Goal: Task Accomplishment & Management: Use online tool/utility

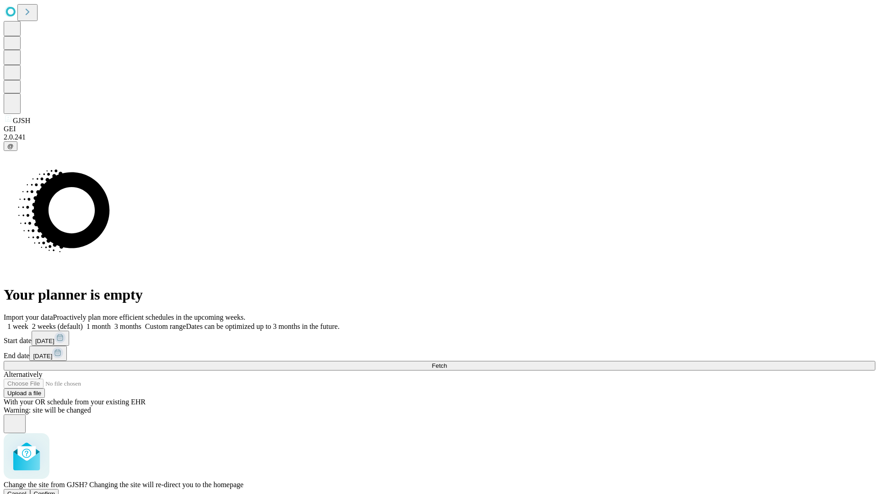
click at [55, 491] on span "Confirm" at bounding box center [45, 494] width 22 height 7
click at [111, 323] on label "1 month" at bounding box center [97, 327] width 28 height 8
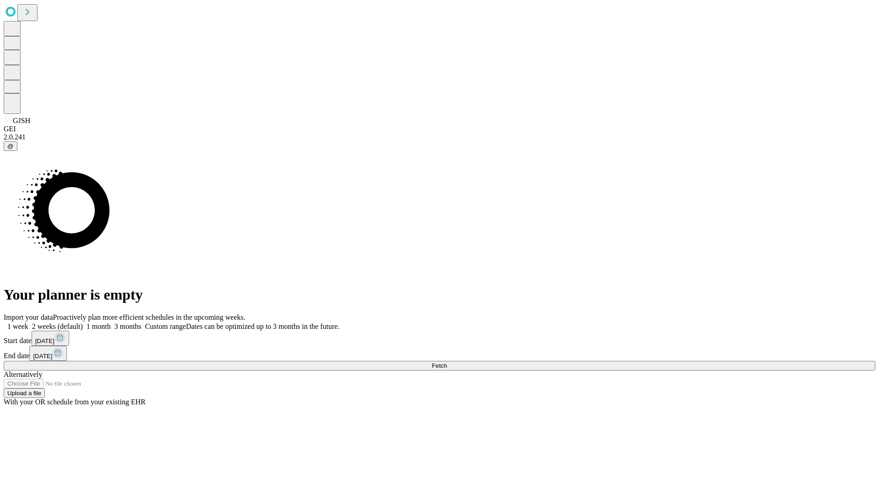
click at [447, 363] on span "Fetch" at bounding box center [439, 366] width 15 height 7
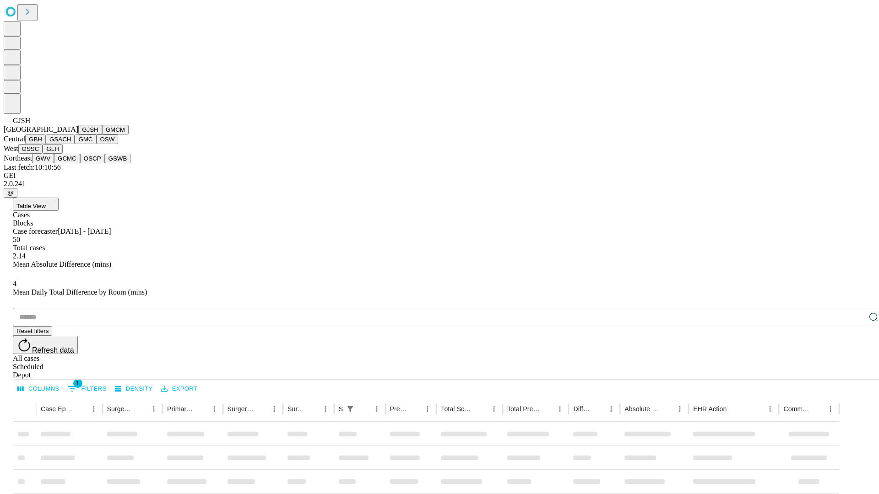
click at [102, 135] on button "GMCM" at bounding box center [115, 130] width 27 height 10
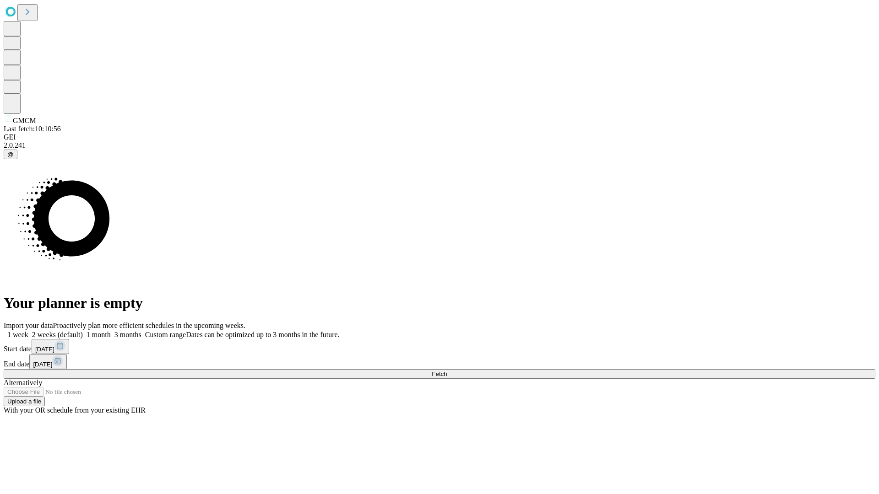
click at [111, 331] on label "1 month" at bounding box center [97, 335] width 28 height 8
click at [447, 371] on span "Fetch" at bounding box center [439, 374] width 15 height 7
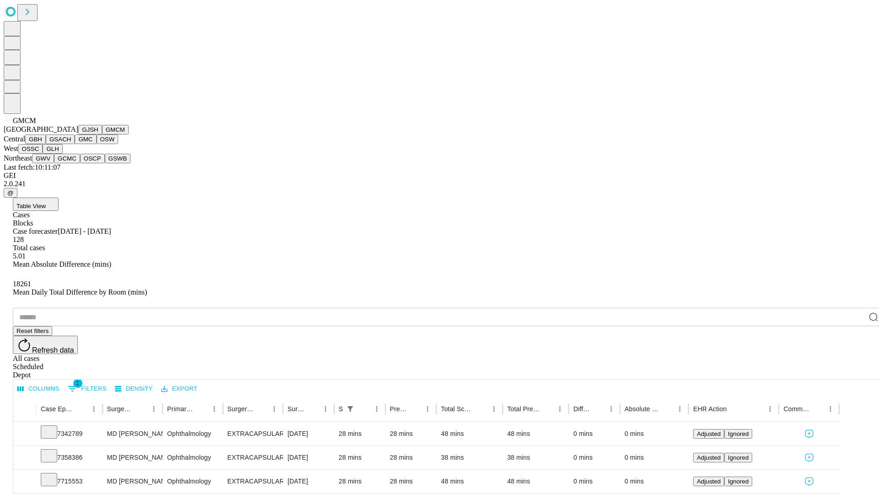
click at [46, 144] on button "GBH" at bounding box center [35, 140] width 21 height 10
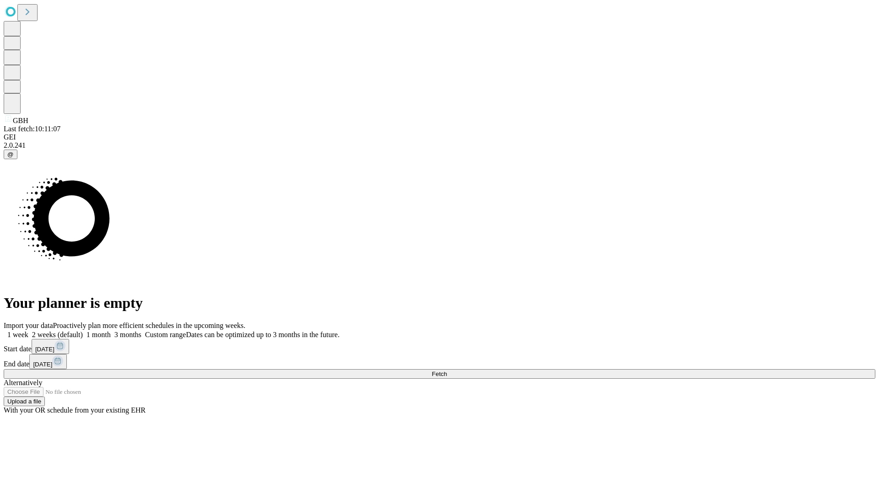
click at [447, 371] on span "Fetch" at bounding box center [439, 374] width 15 height 7
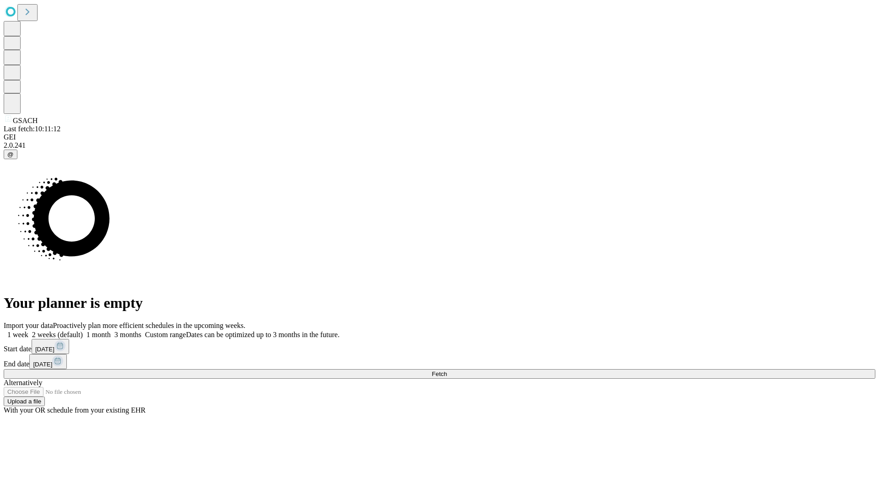
click at [111, 331] on label "1 month" at bounding box center [97, 335] width 28 height 8
click at [447, 371] on span "Fetch" at bounding box center [439, 374] width 15 height 7
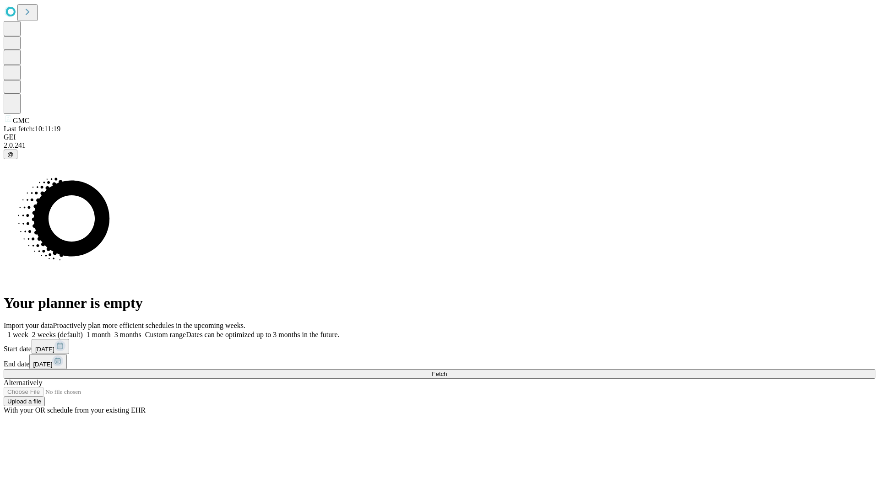
click at [111, 331] on label "1 month" at bounding box center [97, 335] width 28 height 8
click at [447, 371] on span "Fetch" at bounding box center [439, 374] width 15 height 7
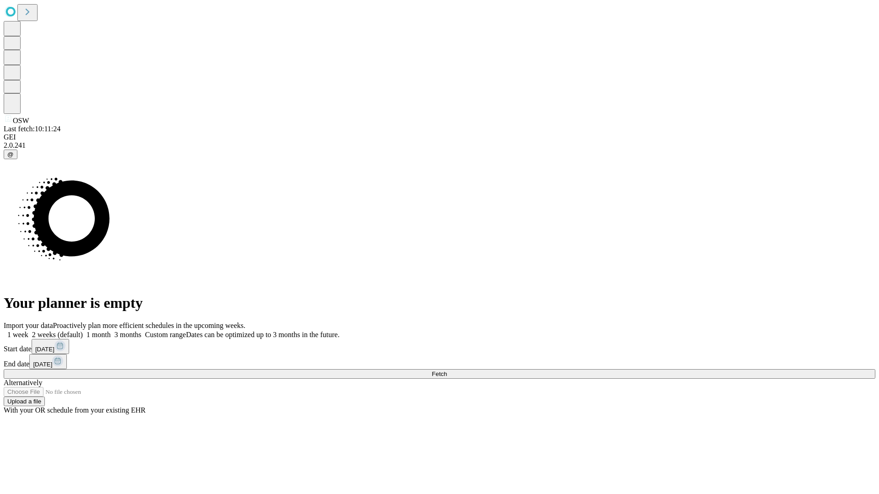
click at [447, 371] on span "Fetch" at bounding box center [439, 374] width 15 height 7
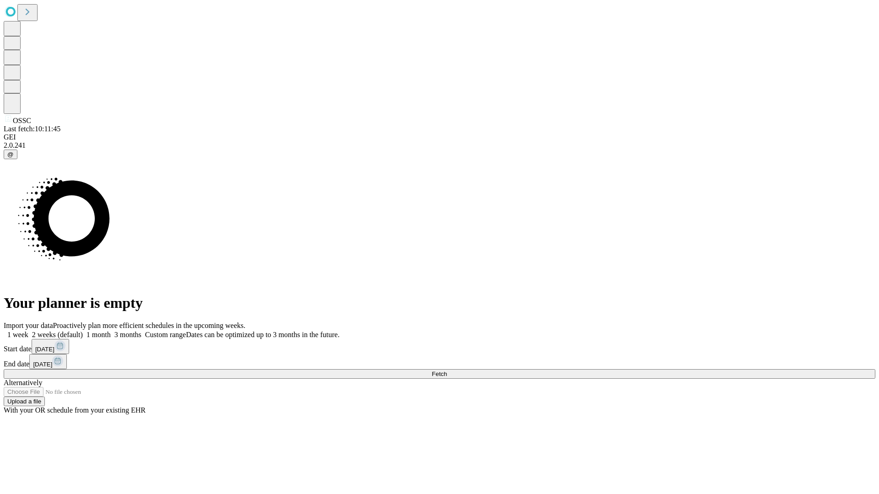
click at [111, 331] on label "1 month" at bounding box center [97, 335] width 28 height 8
click at [447, 371] on span "Fetch" at bounding box center [439, 374] width 15 height 7
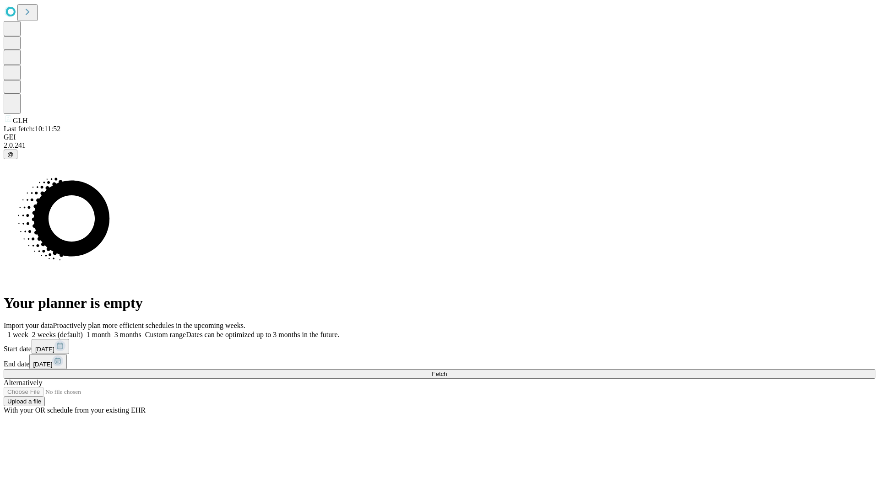
click at [111, 331] on label "1 month" at bounding box center [97, 335] width 28 height 8
click at [447, 371] on span "Fetch" at bounding box center [439, 374] width 15 height 7
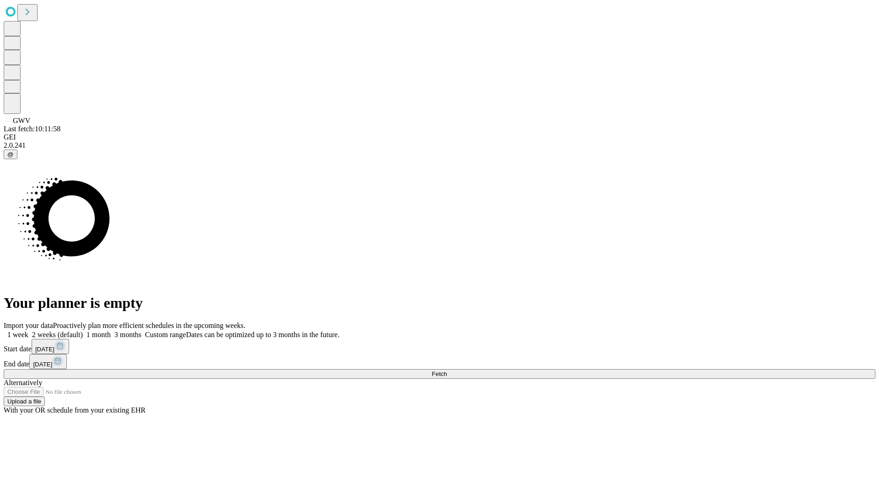
click at [111, 331] on label "1 month" at bounding box center [97, 335] width 28 height 8
click at [447, 371] on span "Fetch" at bounding box center [439, 374] width 15 height 7
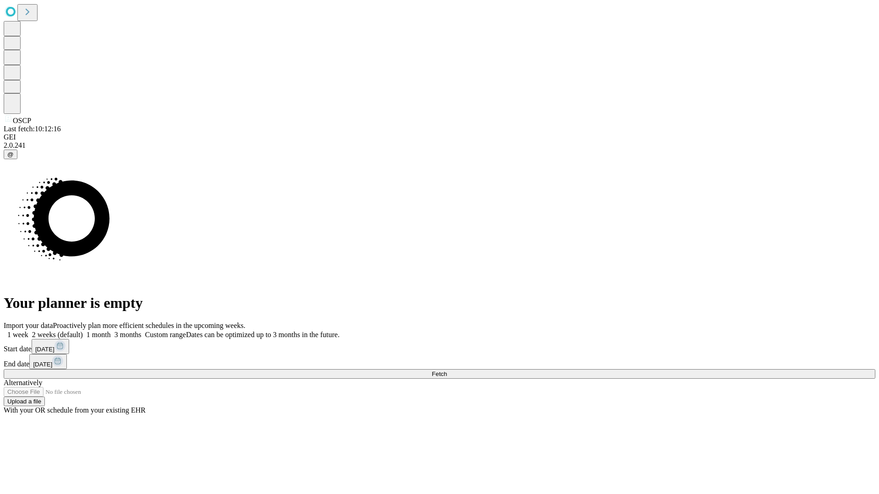
click at [111, 331] on label "1 month" at bounding box center [97, 335] width 28 height 8
click at [447, 371] on span "Fetch" at bounding box center [439, 374] width 15 height 7
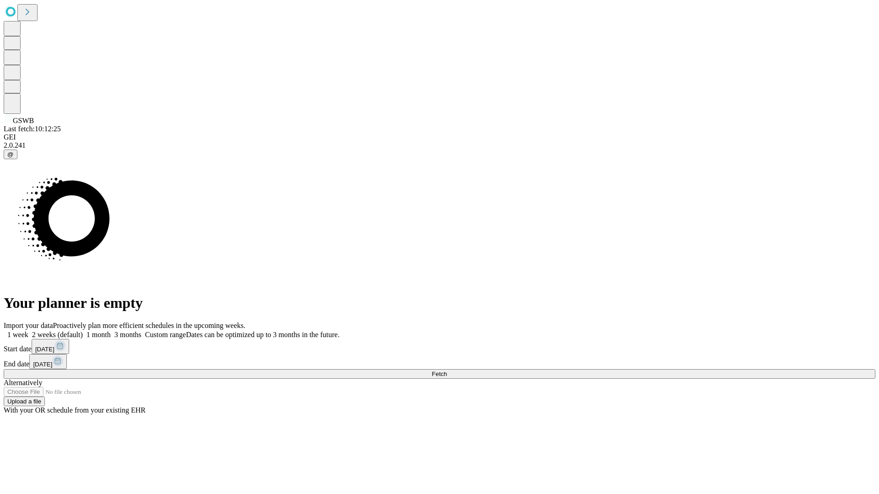
click at [447, 371] on span "Fetch" at bounding box center [439, 374] width 15 height 7
